Goal: Task Accomplishment & Management: Use online tool/utility

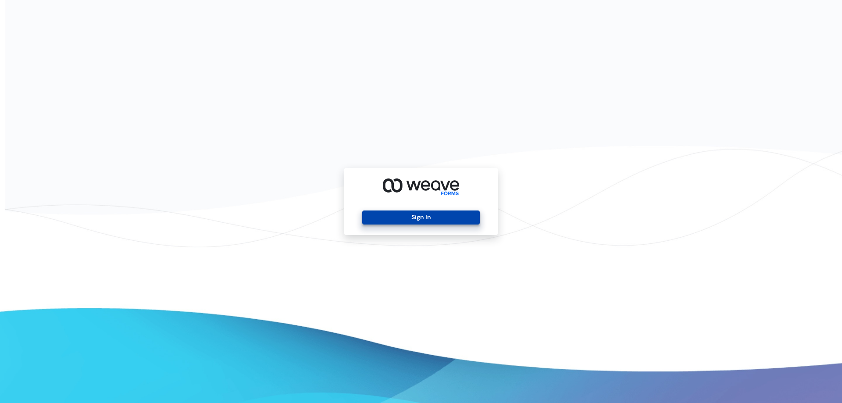
click at [418, 212] on button "Sign In" at bounding box center [420, 217] width 117 height 14
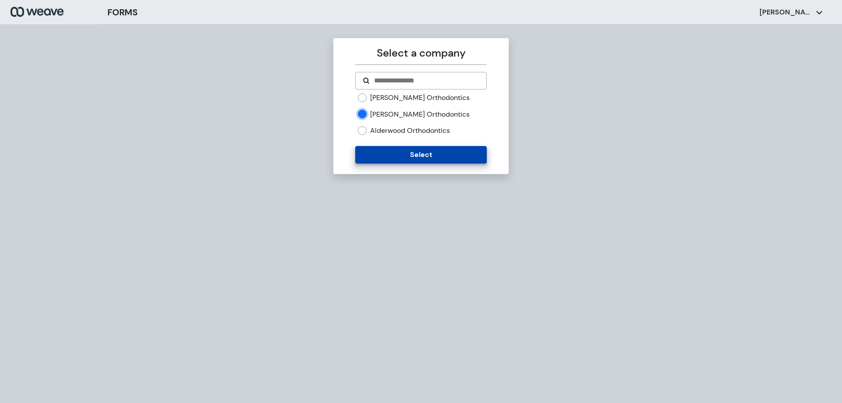
click at [394, 158] on button "Select" at bounding box center [420, 155] width 131 height 18
